Goal: Information Seeking & Learning: Stay updated

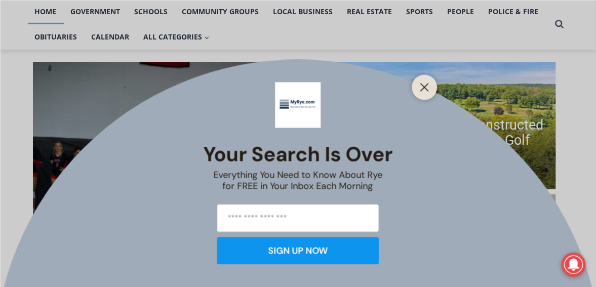
scroll to position [101, 0]
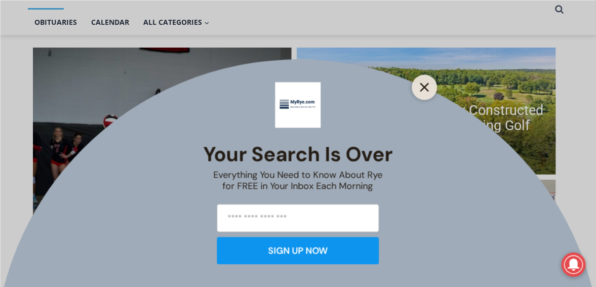
click at [420, 87] on button "Close" at bounding box center [425, 87] width 14 height 14
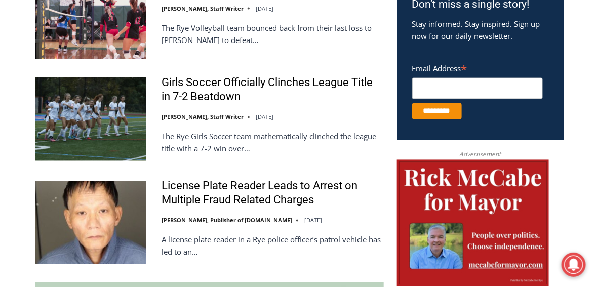
scroll to position [557, 0]
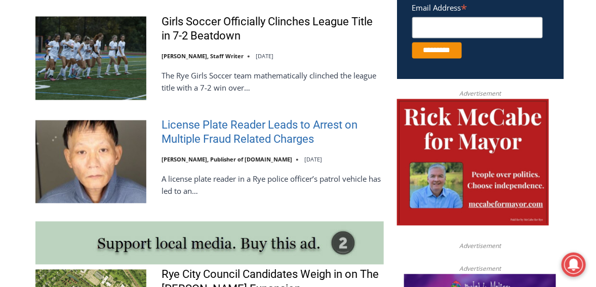
click at [299, 130] on link "License Plate Reader Leads to Arrest on Multiple Fraud Related Charges" at bounding box center [273, 133] width 222 height 29
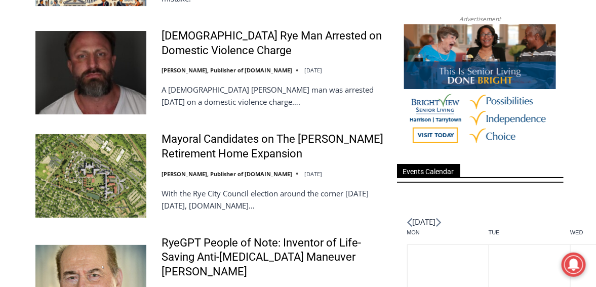
scroll to position [1114, 0]
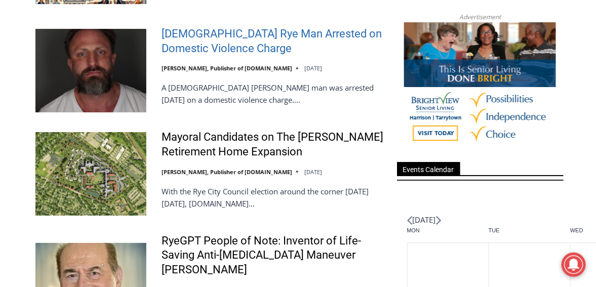
click at [263, 37] on link "42 Year Old Rye Man Arrested on Domestic Violence Charge" at bounding box center [273, 41] width 222 height 29
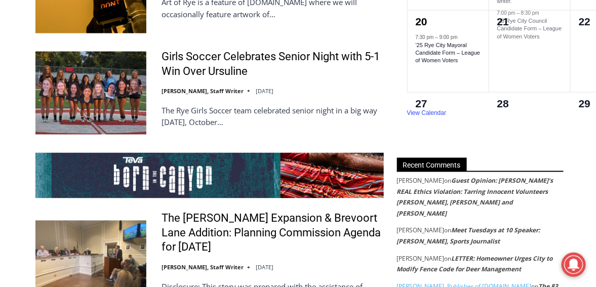
scroll to position [1823, 0]
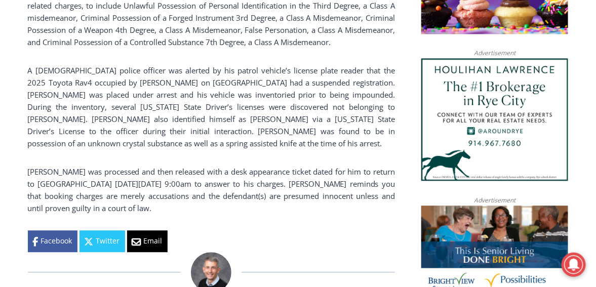
scroll to position [709, 0]
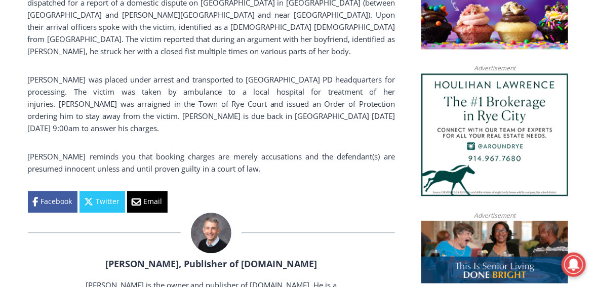
scroll to position [658, 0]
